Goal: Task Accomplishment & Management: Use online tool/utility

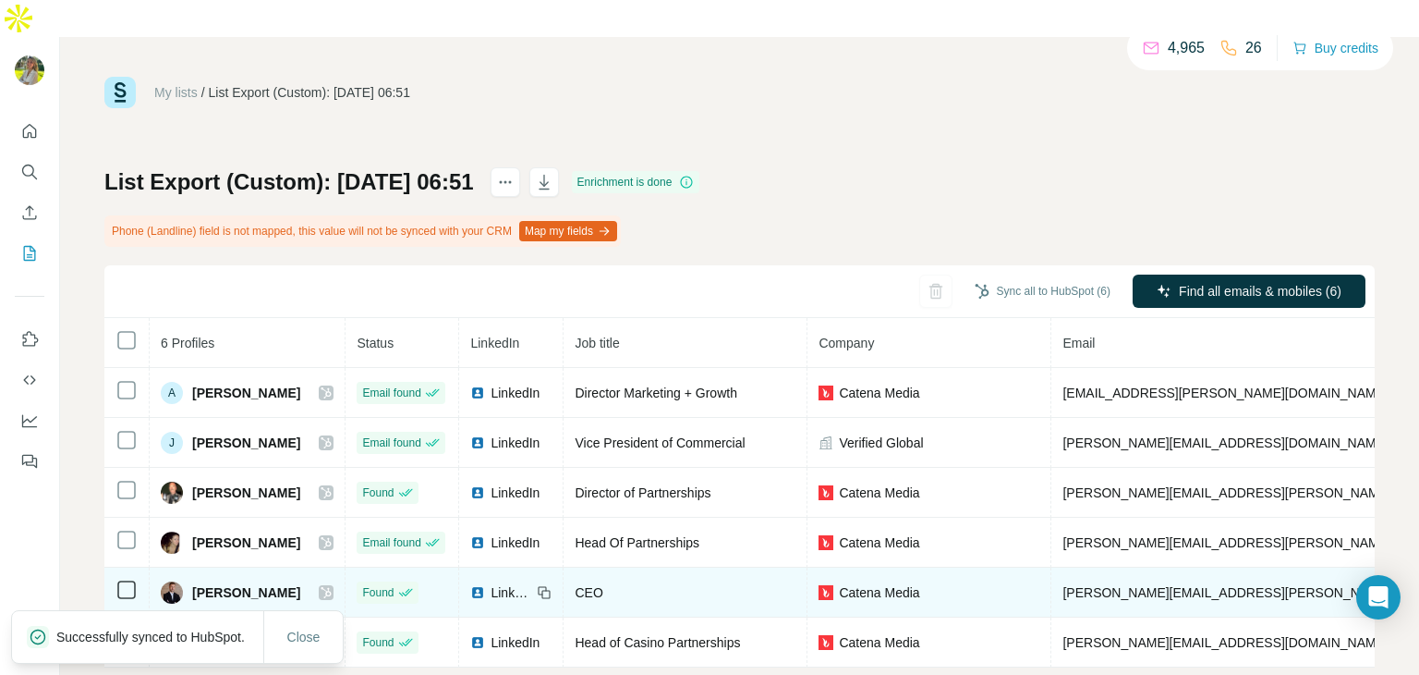
scroll to position [11, 0]
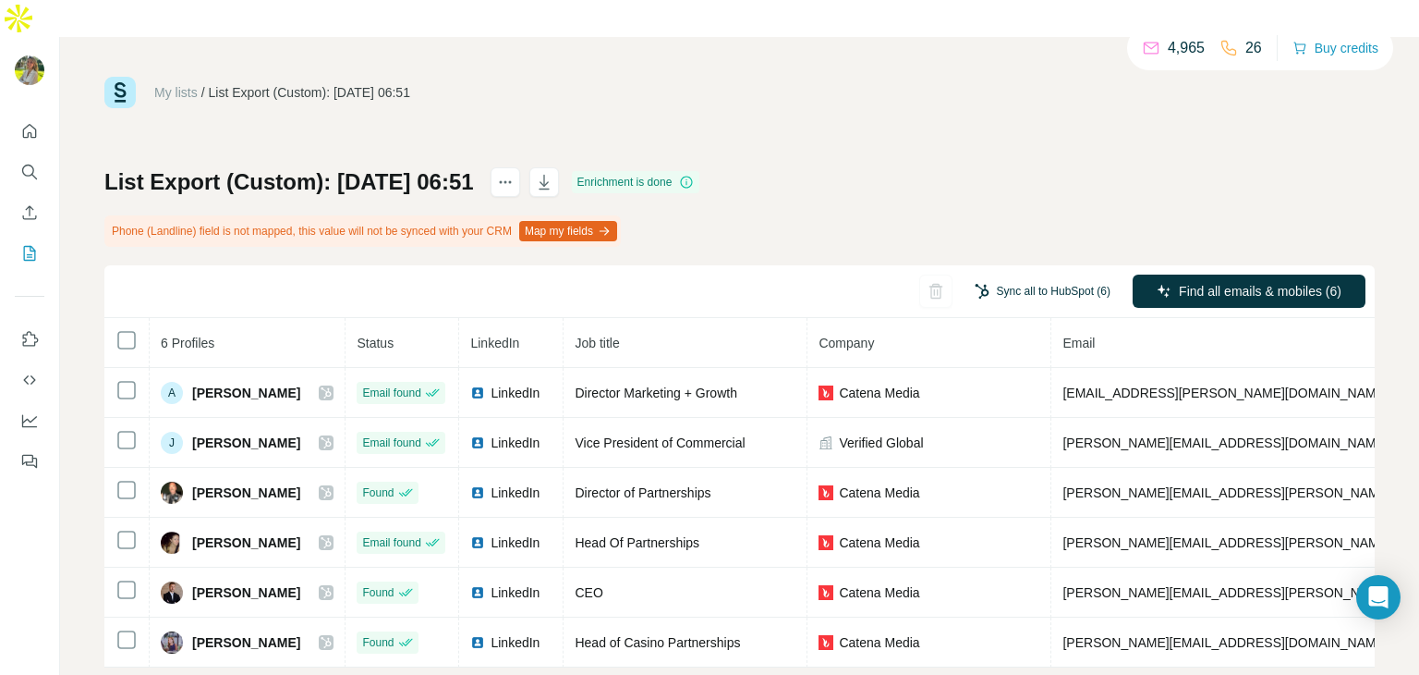
click at [993, 277] on button "Sync all to HubSpot (6)" at bounding box center [1043, 291] width 162 height 28
drag, startPoint x: 1001, startPoint y: 104, endPoint x: 1014, endPoint y: 38, distance: 67.8
click at [1001, 104] on div "My lists / List Export (Custom): 25/08/2025 06:51 4,965 26 Buy credits List Exp…" at bounding box center [739, 372] width 1271 height 591
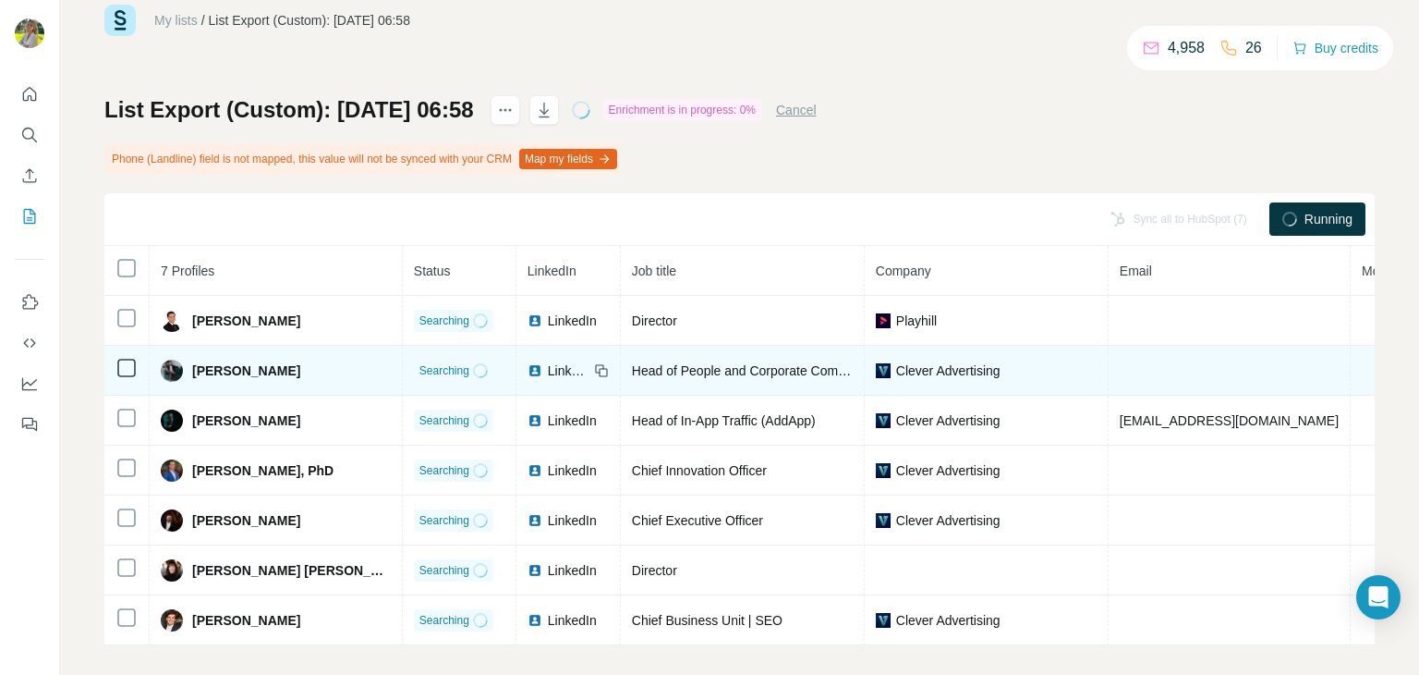
scroll to position [61, 0]
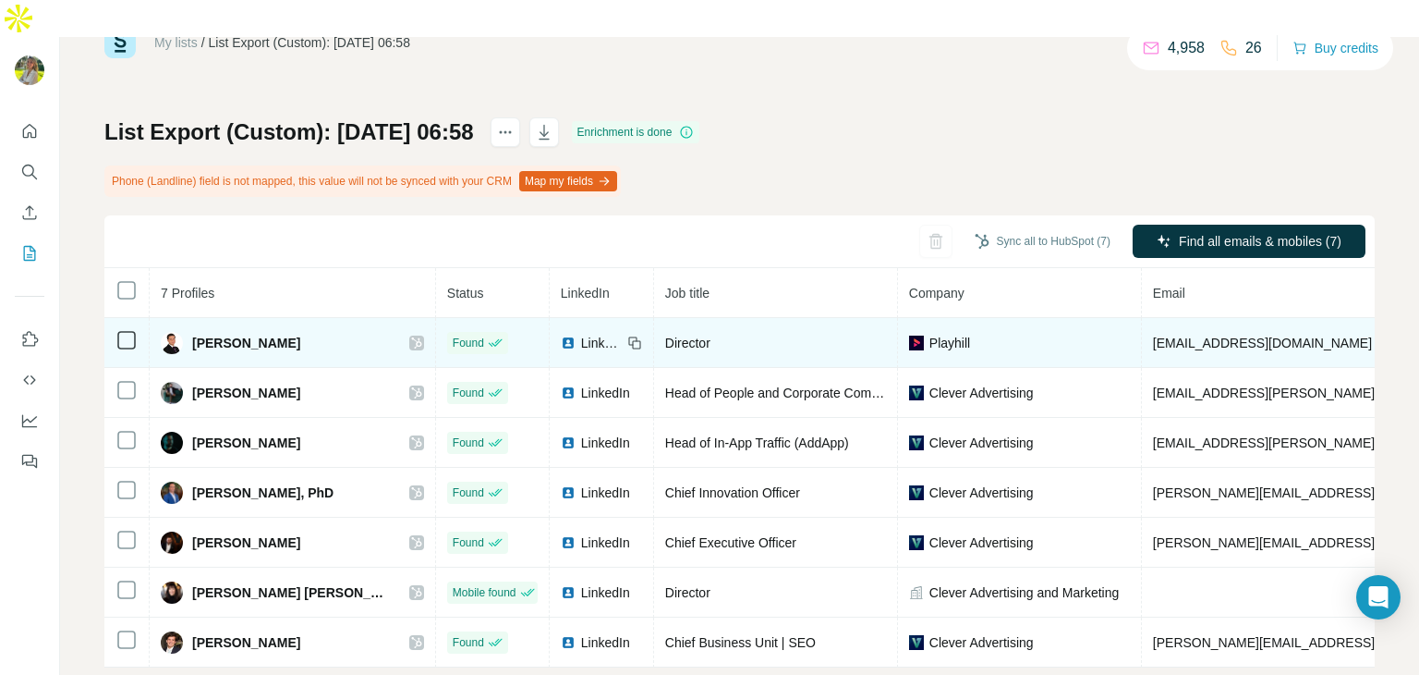
drag, startPoint x: 200, startPoint y: 302, endPoint x: 302, endPoint y: 300, distance: 102.6
click at [302, 332] on div "[PERSON_NAME]" at bounding box center [292, 343] width 263 height 22
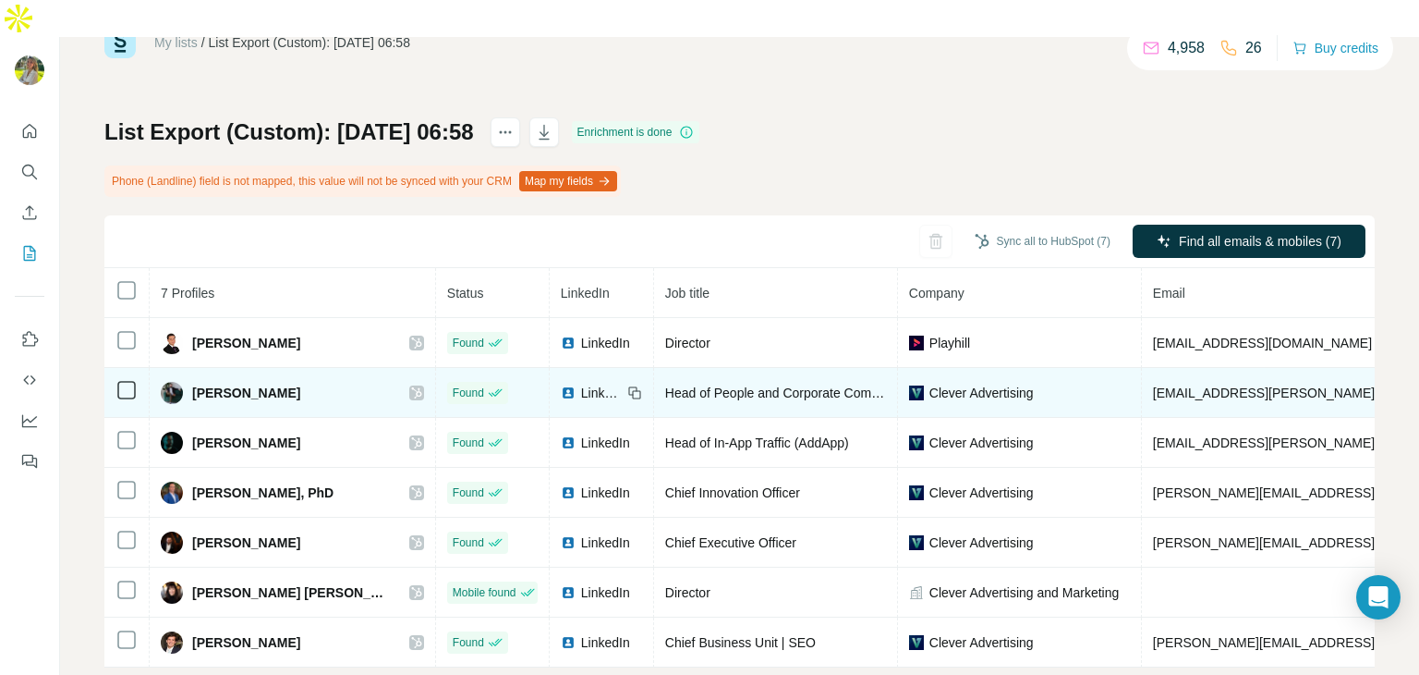
click at [1205, 385] on span "[EMAIL_ADDRESS][PERSON_NAME][DOMAIN_NAME]" at bounding box center [1315, 392] width 325 height 15
copy span "[EMAIL_ADDRESS][PERSON_NAME][DOMAIN_NAME]"
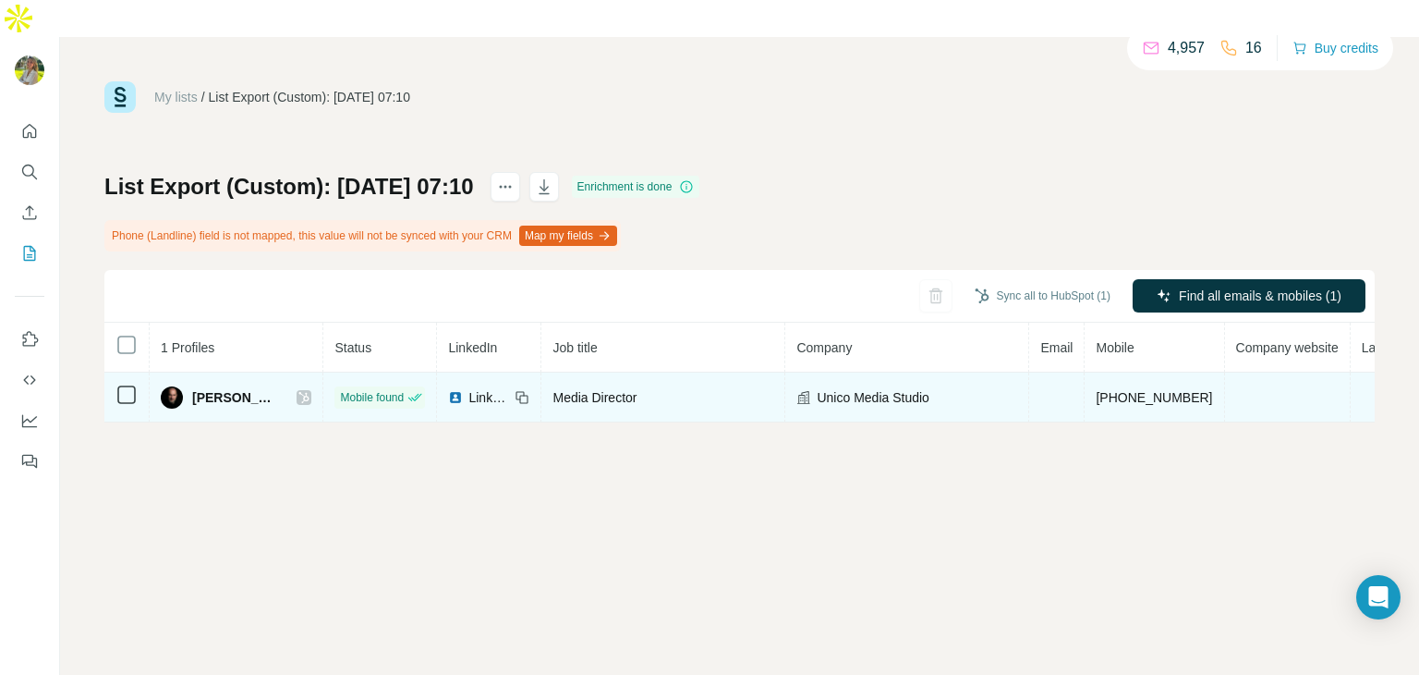
click at [216, 388] on span "Bruno Tamiozzo" at bounding box center [235, 397] width 86 height 18
